Goal: Transaction & Acquisition: Purchase product/service

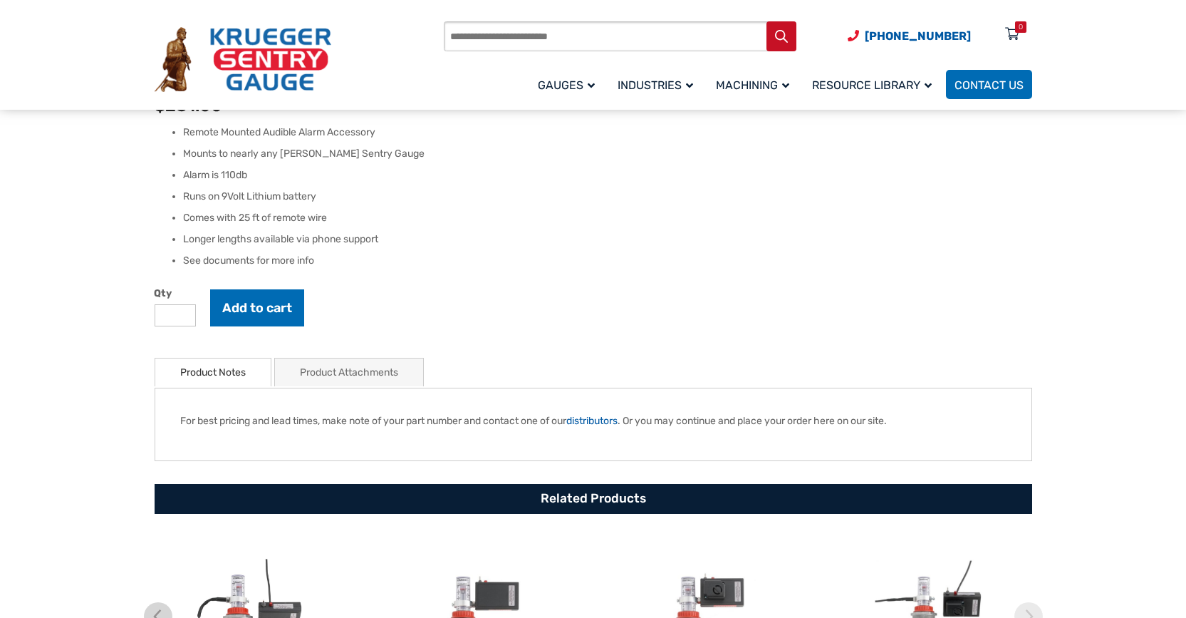
scroll to position [711, 0]
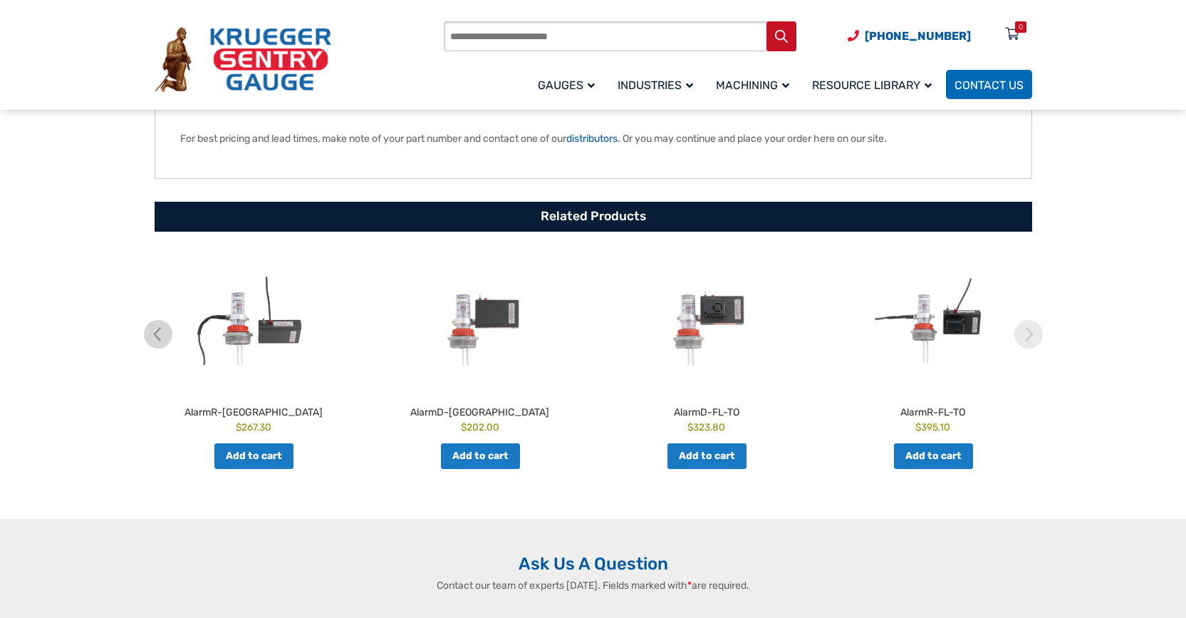
click at [239, 336] on img at bounding box center [253, 320] width 219 height 135
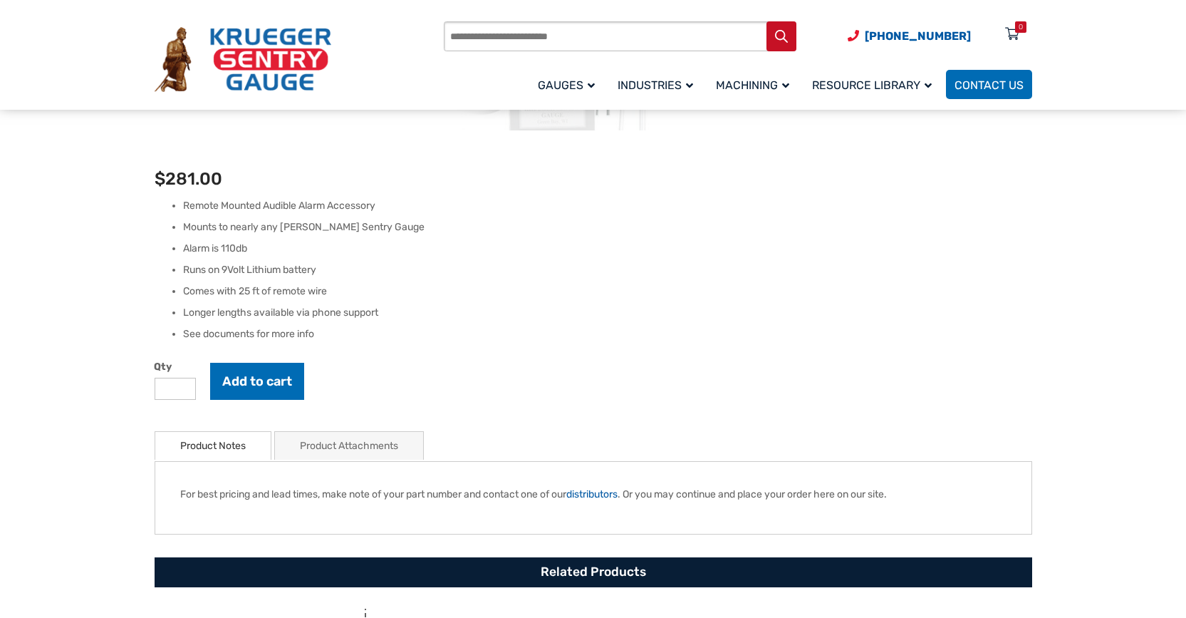
scroll to position [142, 0]
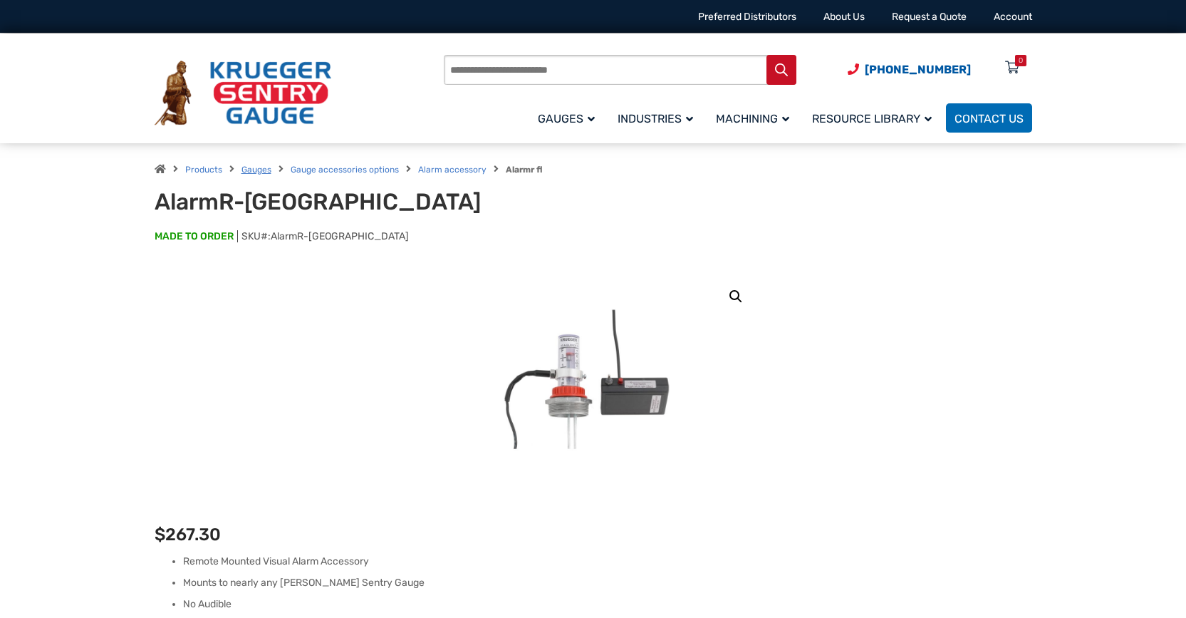
click at [256, 170] on link "Gauges" at bounding box center [257, 170] width 30 height 10
click at [259, 170] on link "Gauges" at bounding box center [257, 170] width 30 height 10
click at [254, 166] on link "Gauges" at bounding box center [257, 170] width 30 height 10
click at [194, 165] on link "Products" at bounding box center [203, 170] width 37 height 10
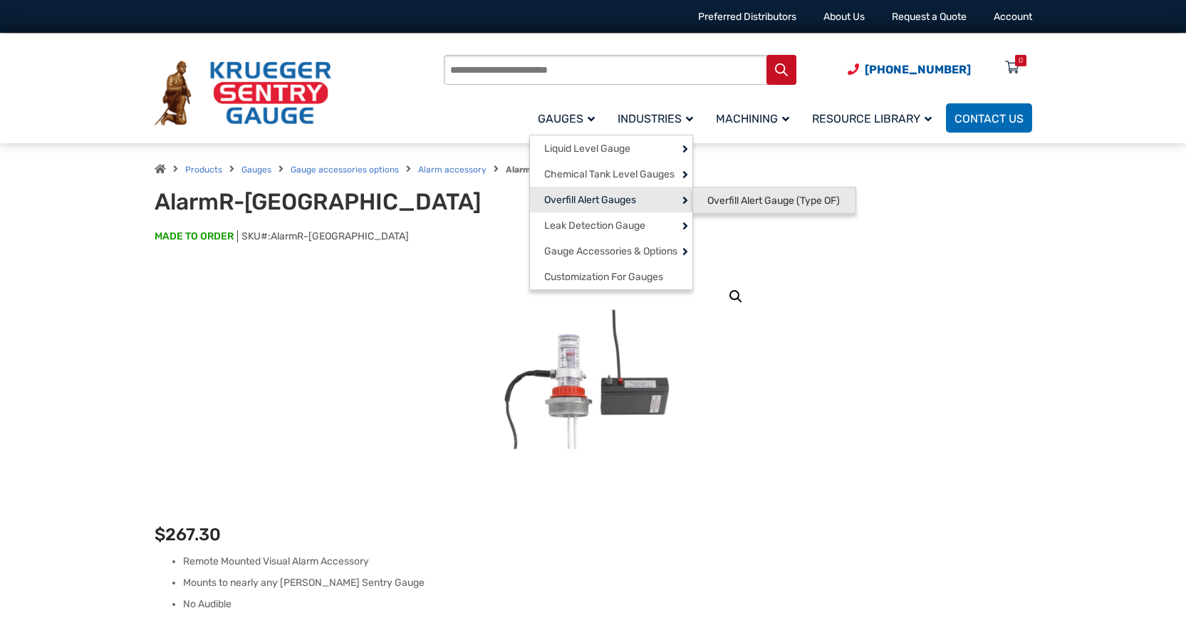
click at [707, 195] on span "Overfill Alert Gauge (Type OF)" at bounding box center [773, 201] width 133 height 13
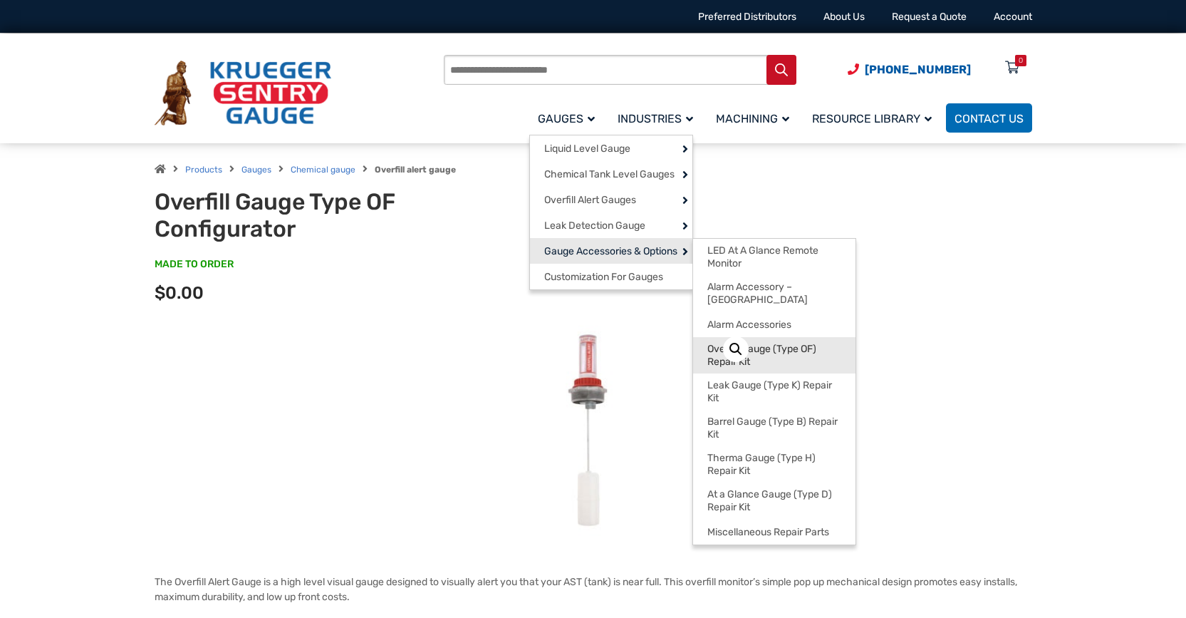
click at [707, 343] on span "Overfill Gauge (Type OF) Repair Kit" at bounding box center [774, 355] width 134 height 25
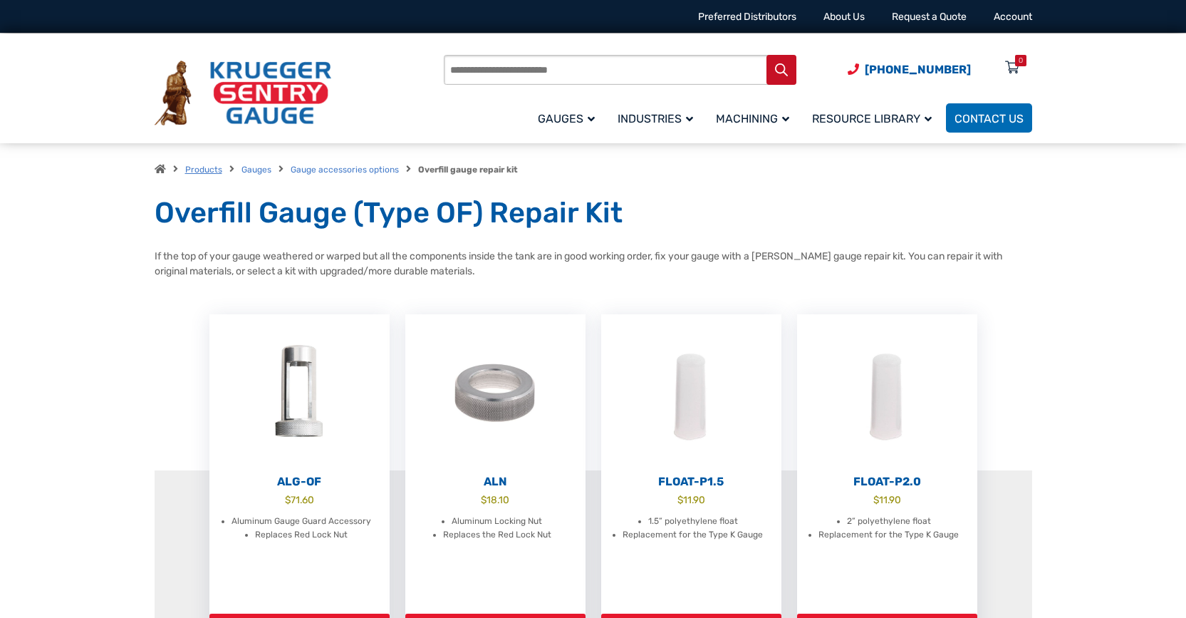
click at [198, 170] on link "Products" at bounding box center [203, 170] width 37 height 10
click at [535, 67] on input "Products search" at bounding box center [620, 70] width 353 height 30
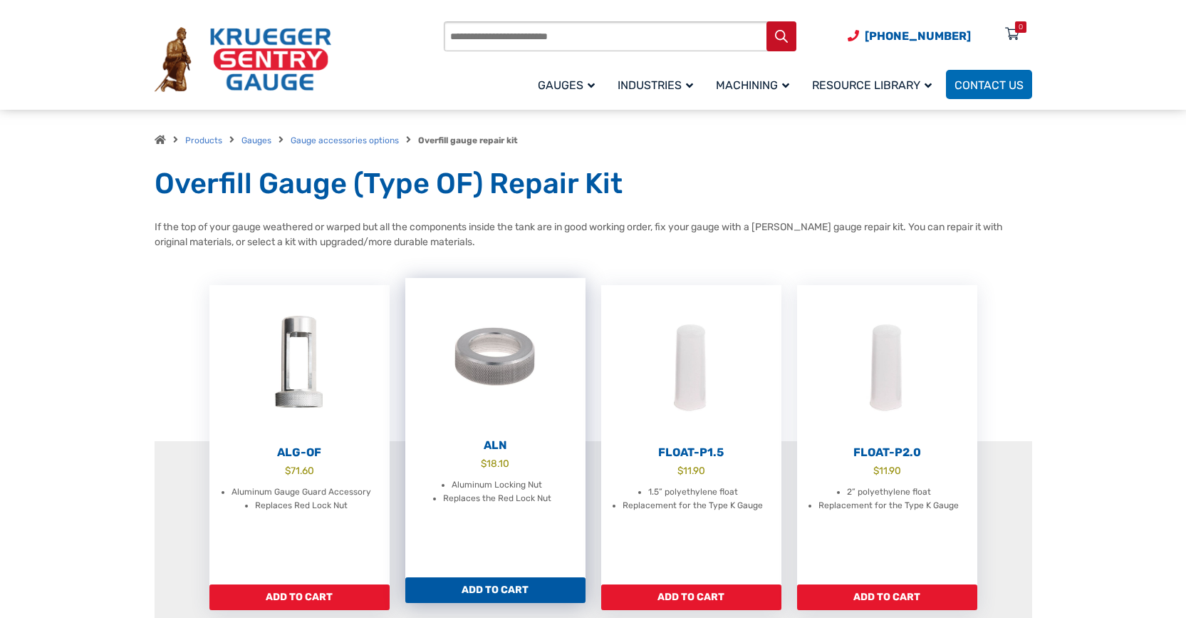
scroll to position [142, 0]
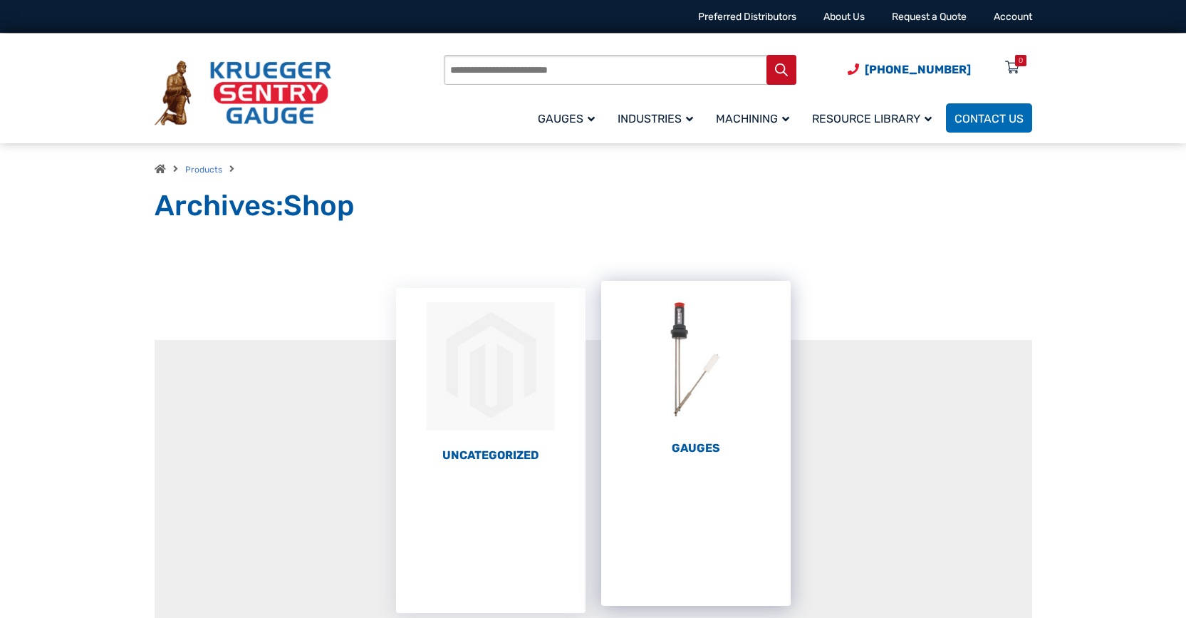
click at [688, 332] on img "Visit product category Gauges" at bounding box center [696, 359] width 190 height 157
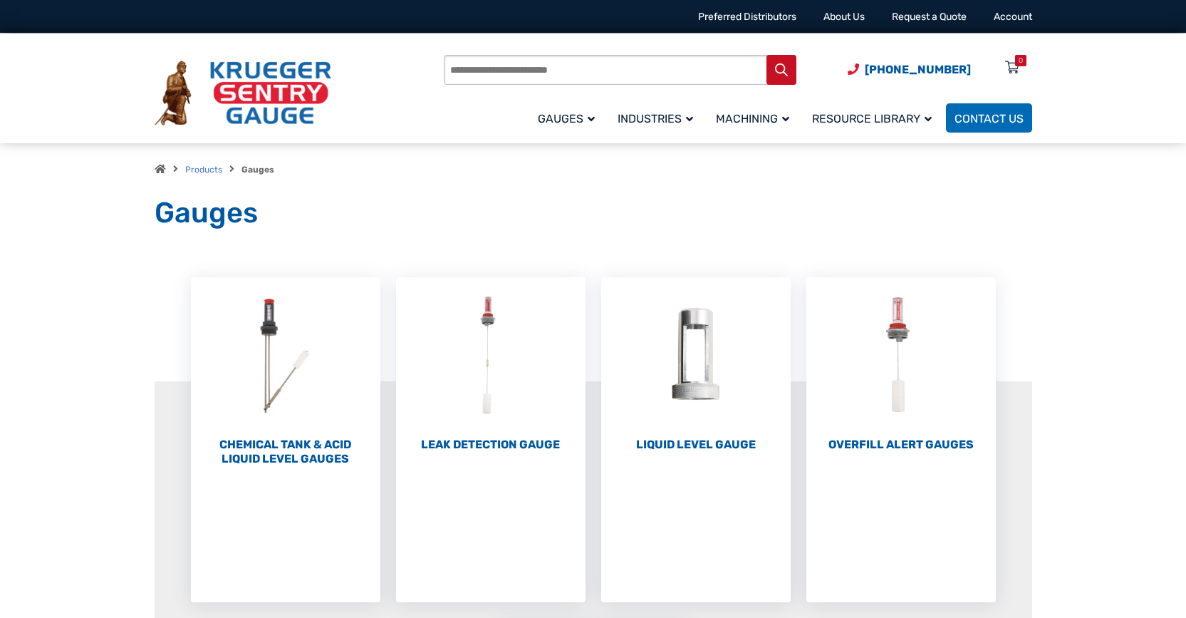
scroll to position [71, 0]
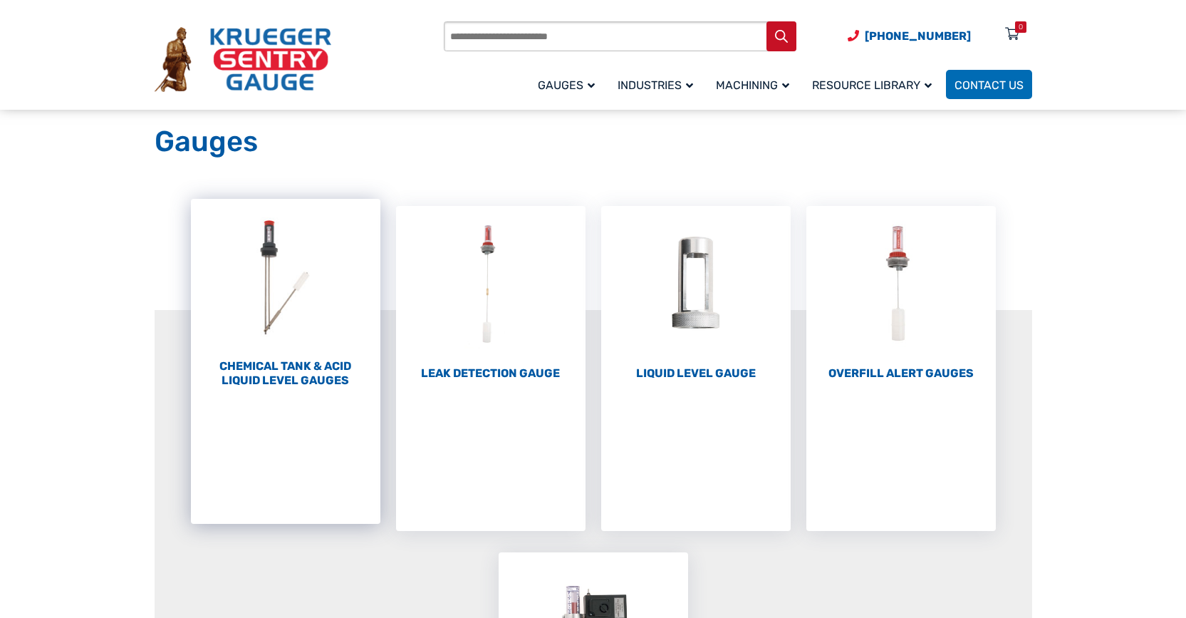
click at [274, 367] on h2 "Chemical Tank & Acid Liquid Level Gauges (3)" at bounding box center [286, 373] width 190 height 28
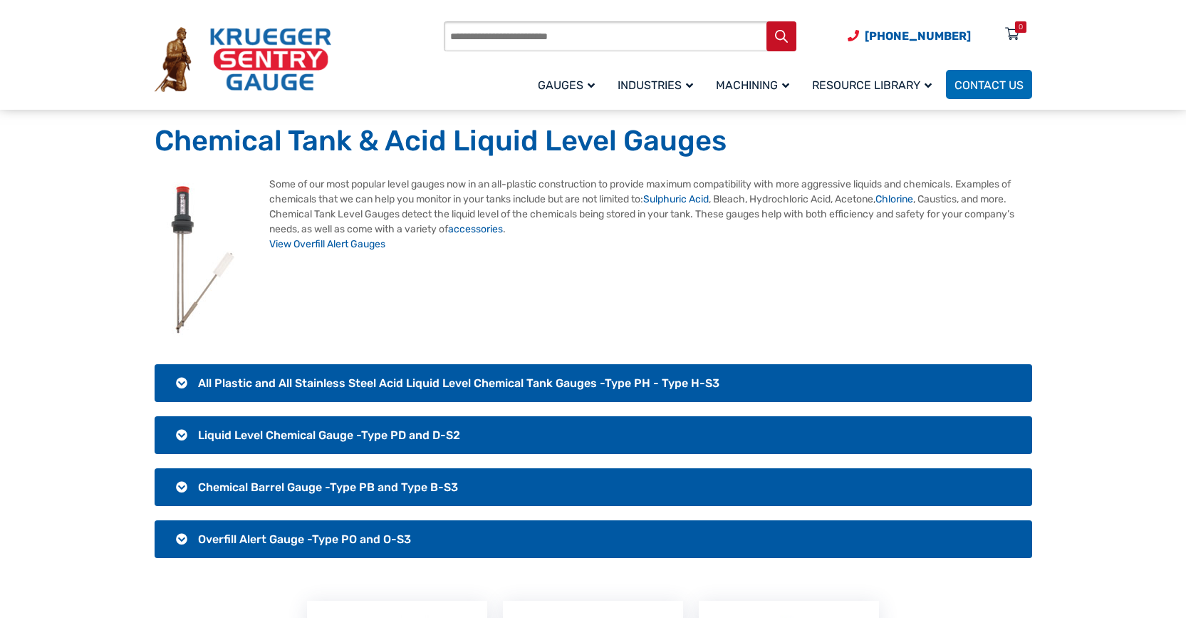
scroll to position [142, 0]
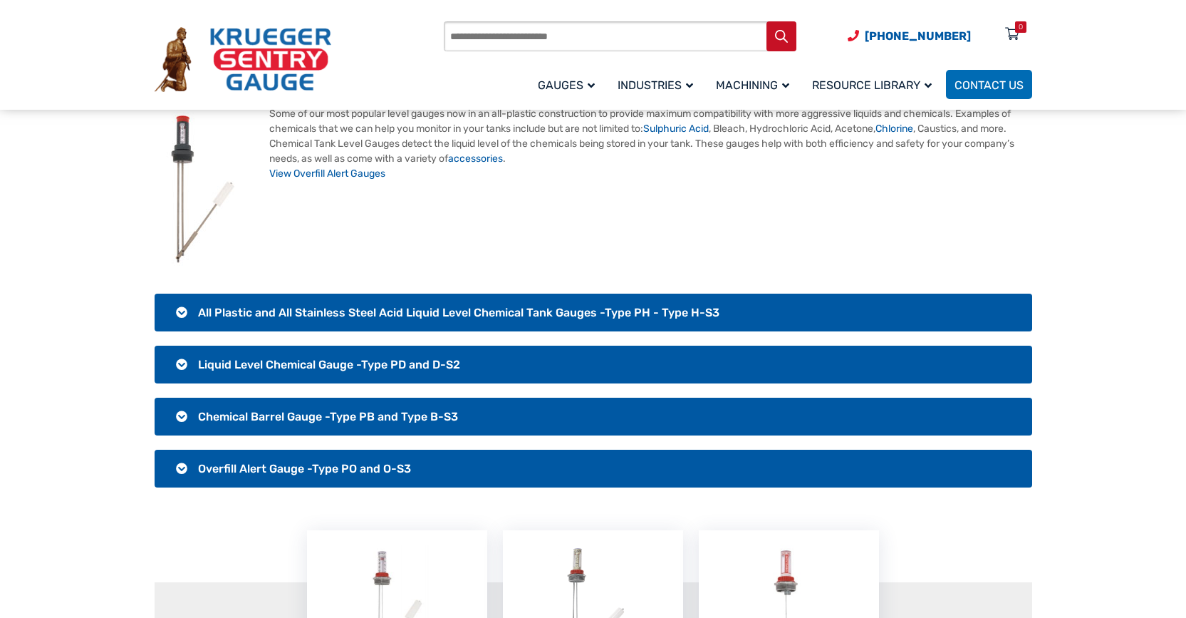
click at [346, 367] on span "Liquid Level Chemical Gauge -Type PD and D-S2" at bounding box center [329, 365] width 262 height 14
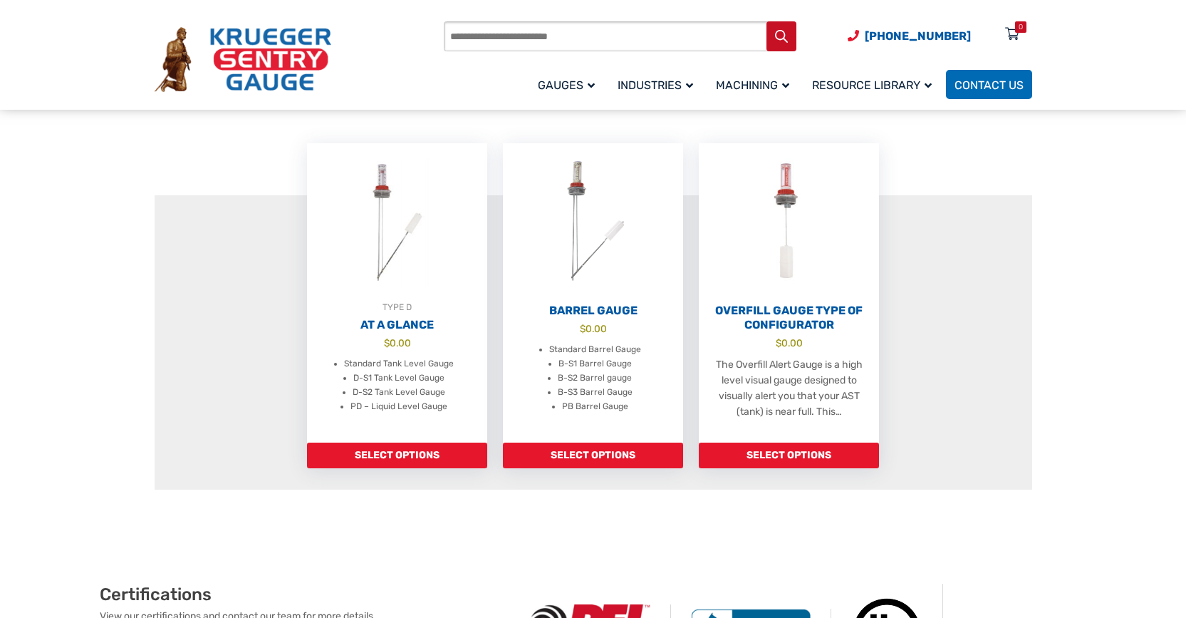
scroll to position [926, 0]
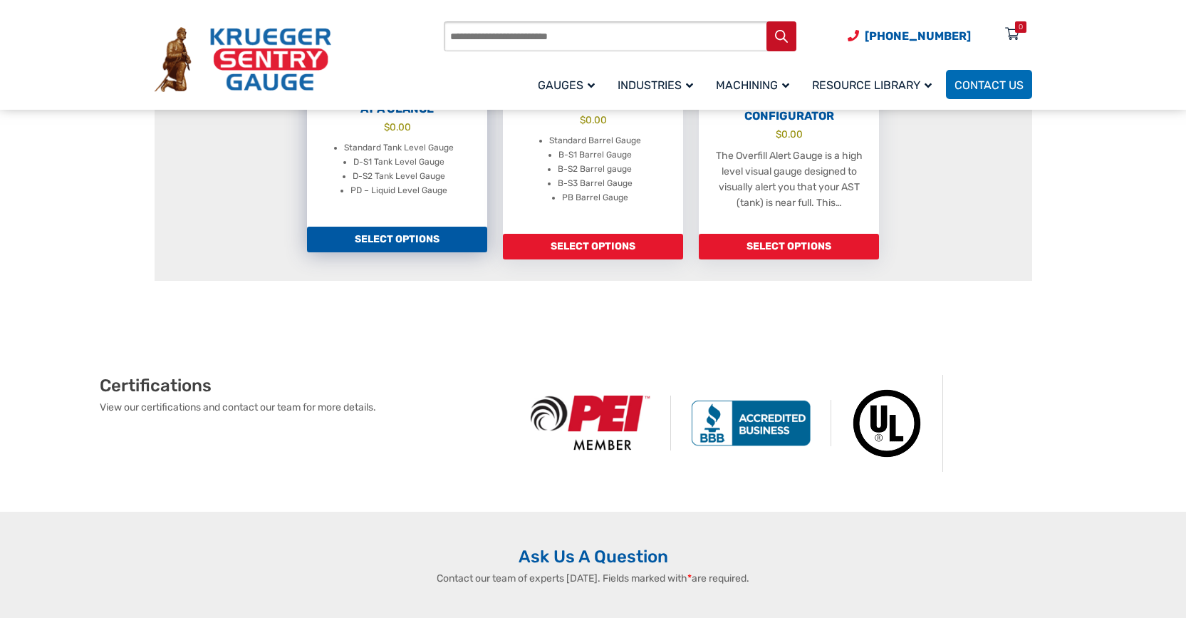
click at [405, 242] on link "Select options" at bounding box center [397, 240] width 180 height 26
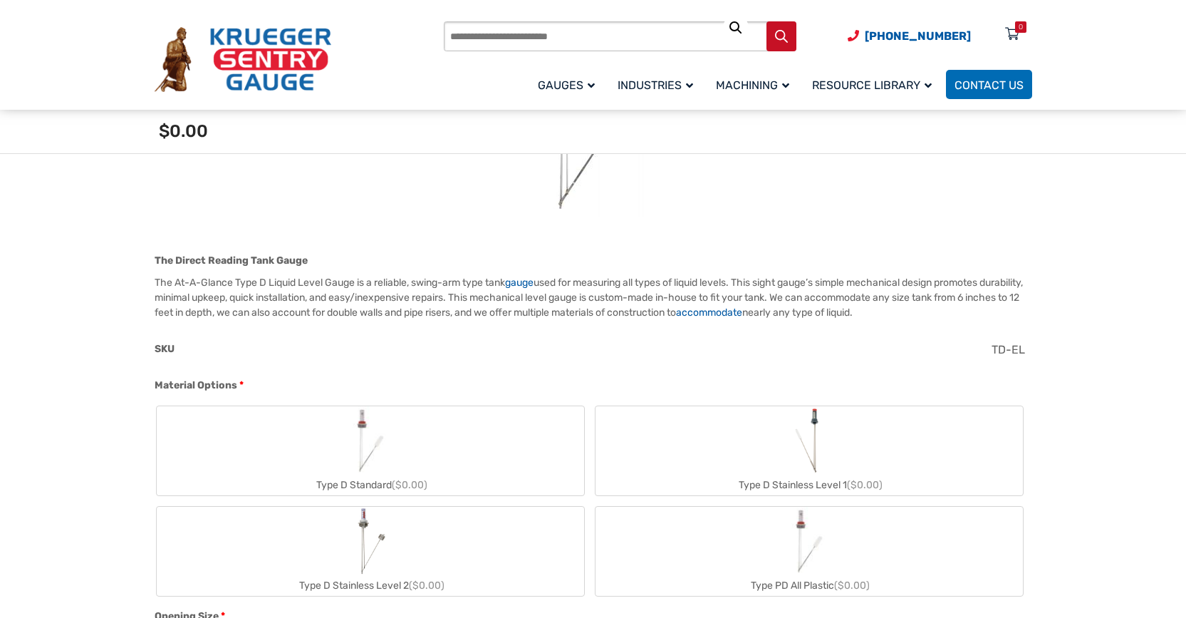
scroll to position [351, 0]
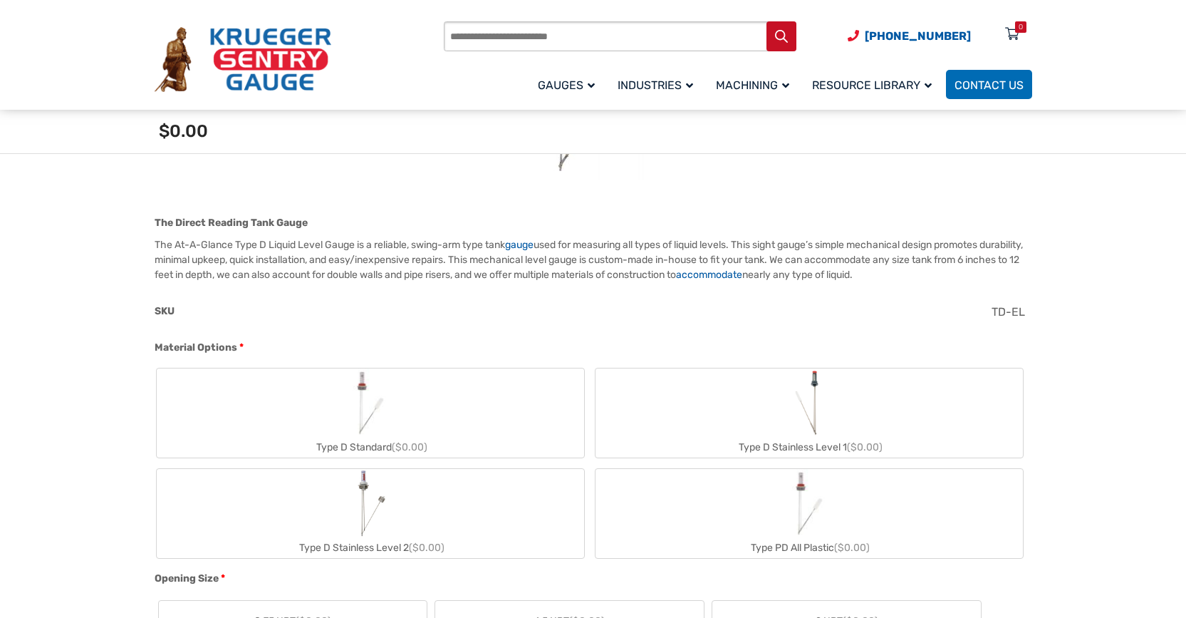
click at [386, 408] on img "Type D Standard" at bounding box center [370, 402] width 68 height 68
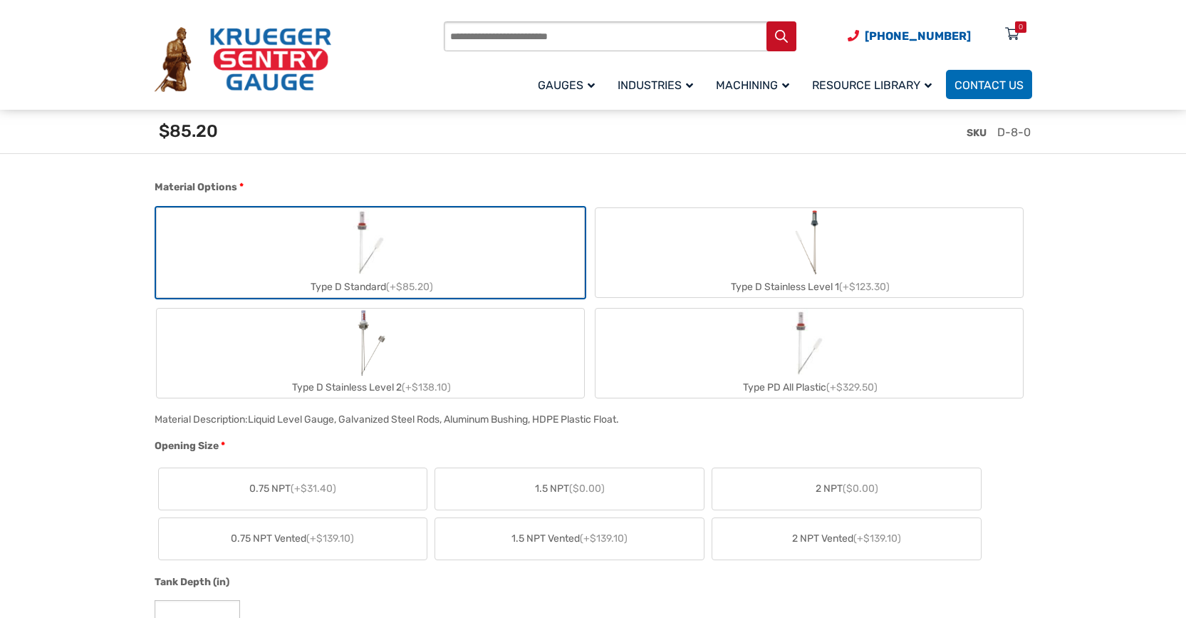
scroll to position [569, 0]
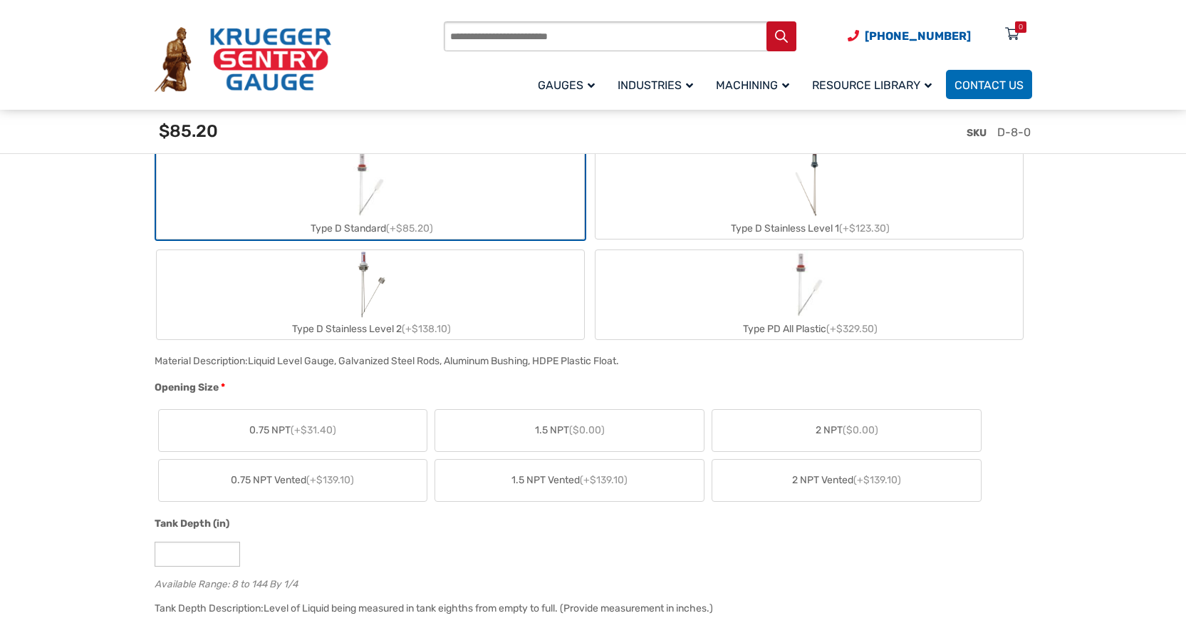
click at [346, 431] on label "0.75 NPT (+$31.40)" at bounding box center [293, 430] width 269 height 41
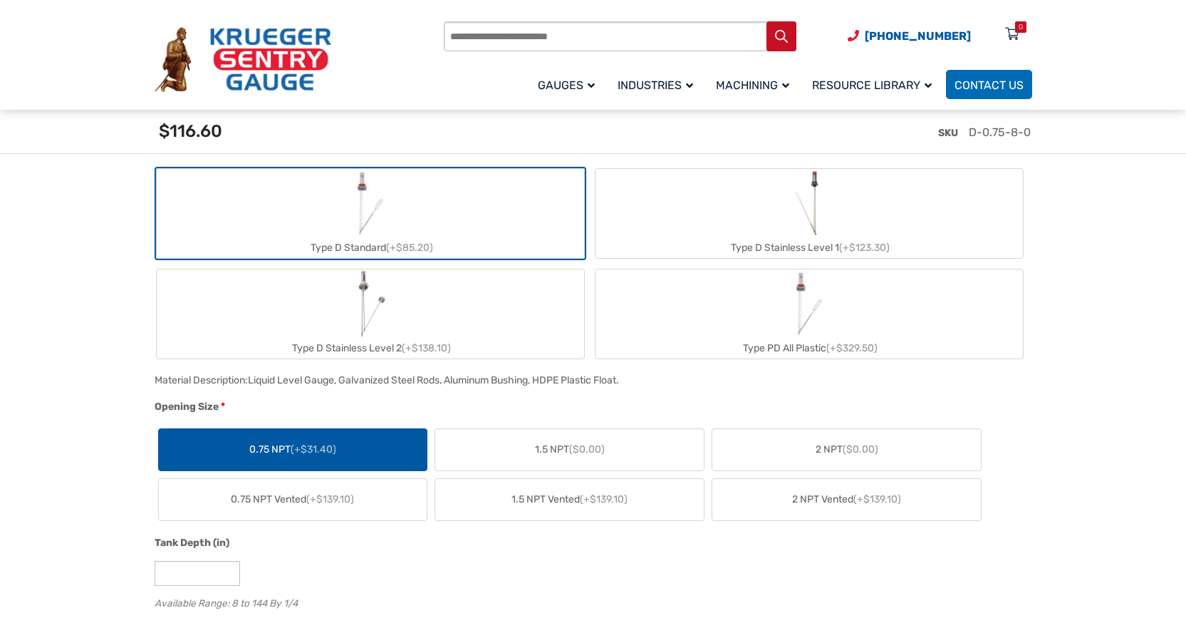
click at [355, 452] on label "0.75 NPT (+$31.40)" at bounding box center [293, 449] width 269 height 41
click at [407, 230] on label "Type D Standard (+$85.20)" at bounding box center [370, 213] width 427 height 89
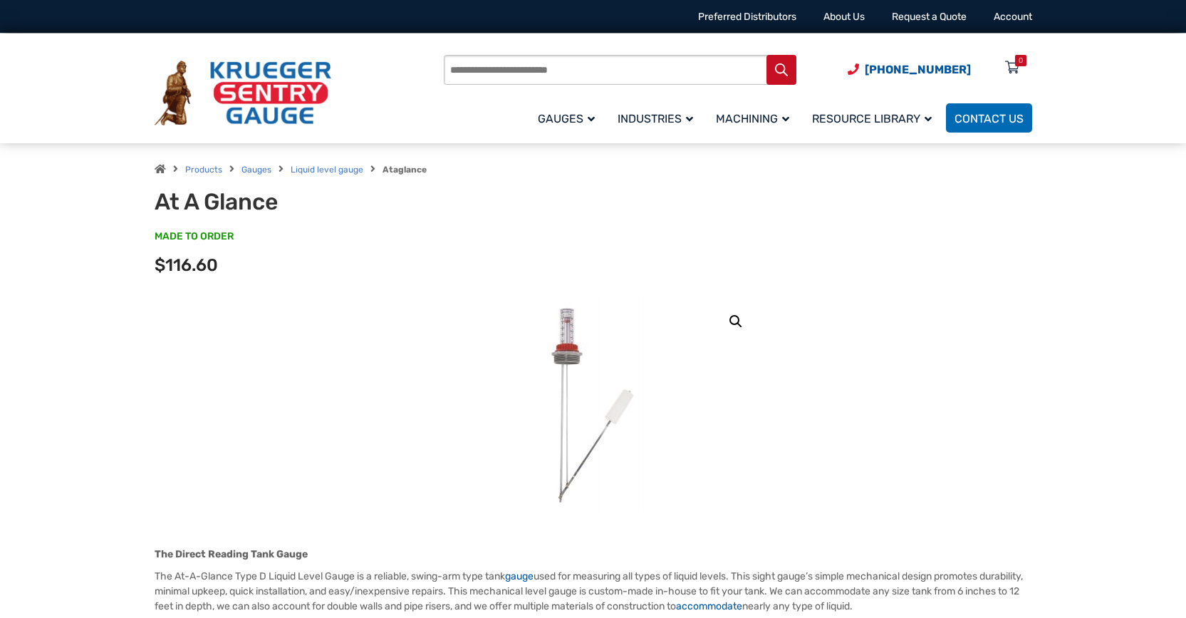
scroll to position [0, 0]
